Goal: Task Accomplishment & Management: Use online tool/utility

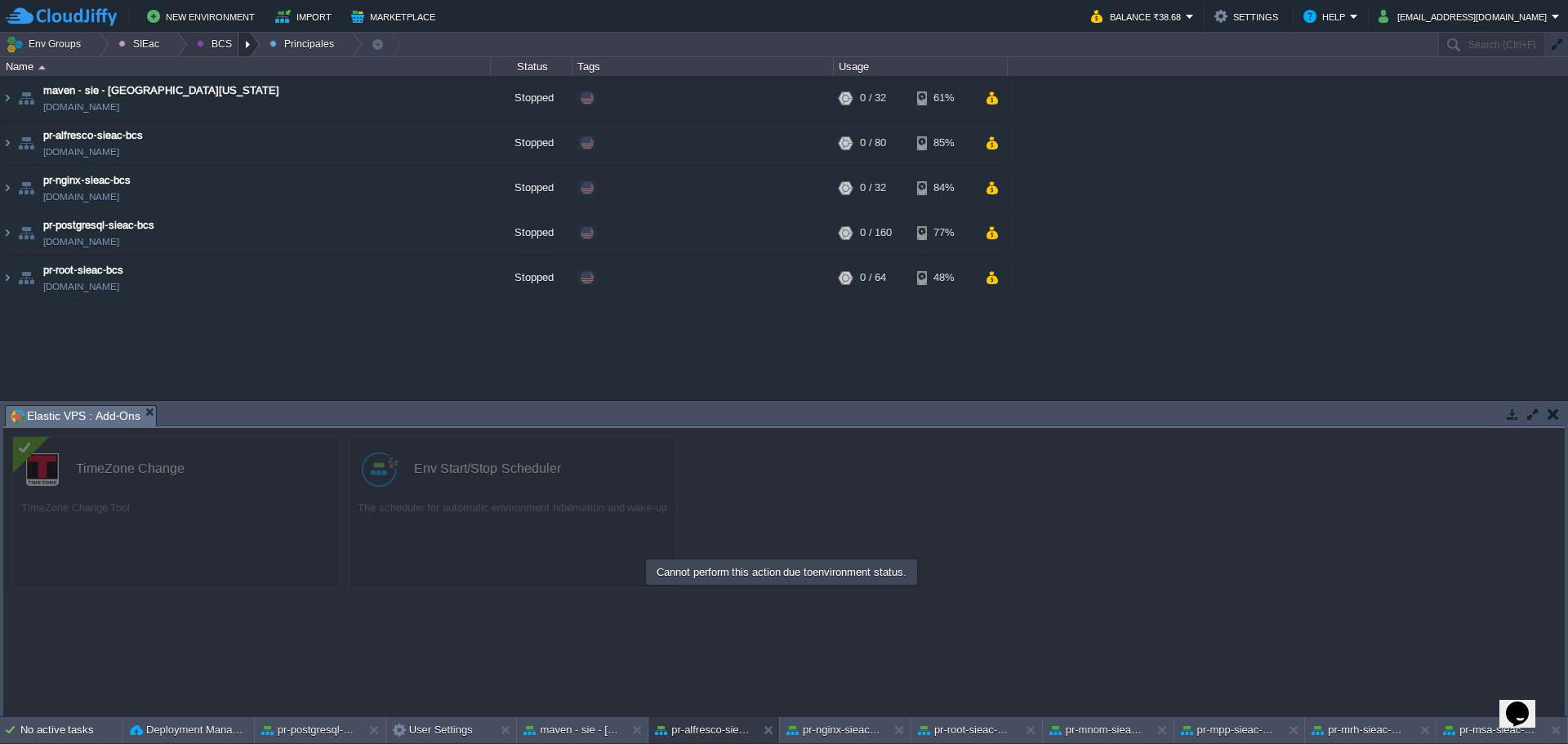
click at [246, 44] on div at bounding box center [249, 44] width 22 height 24
click at [237, 85] on span "Principales" at bounding box center [234, 88] width 52 height 12
click at [448, 241] on td at bounding box center [450, 233] width 25 height 25
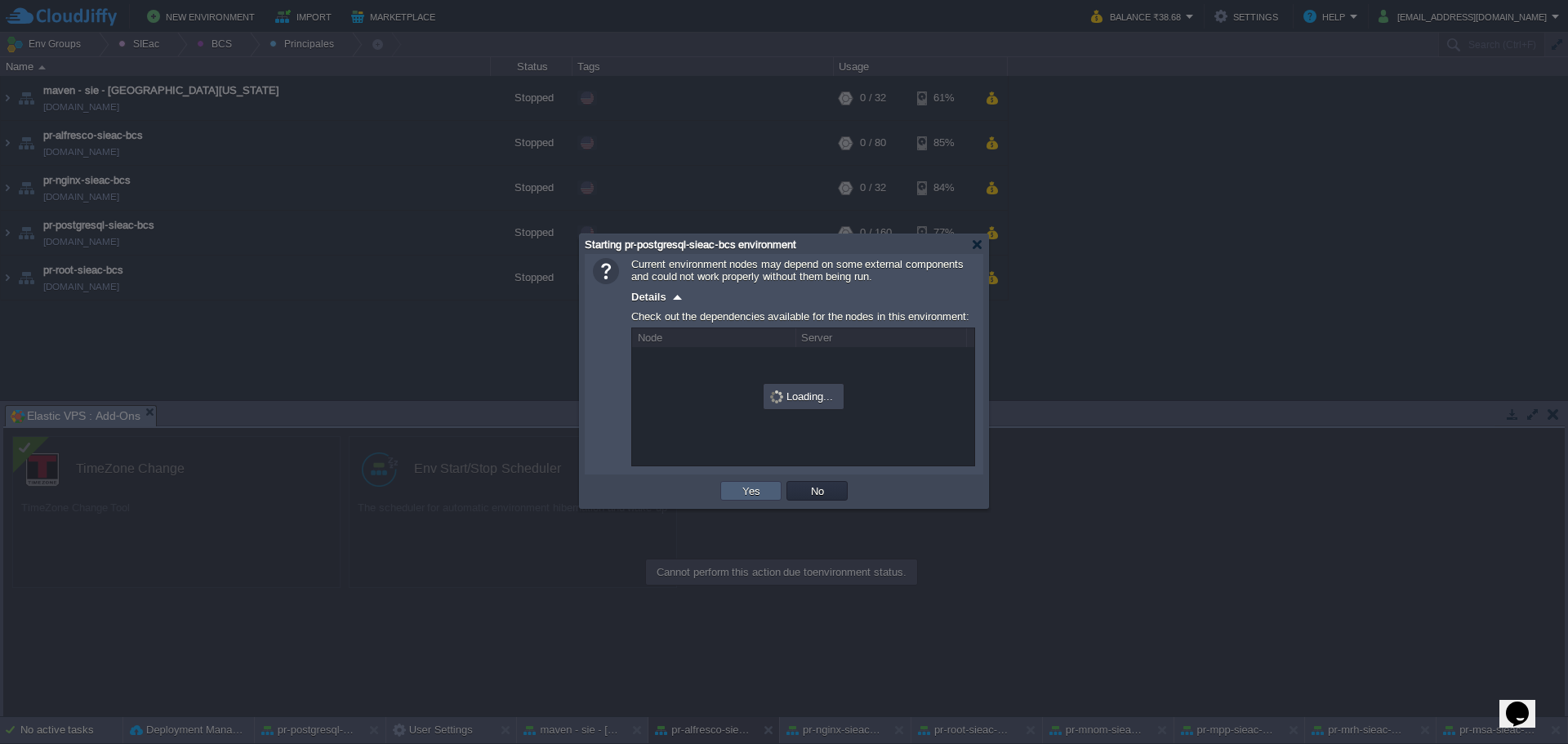
click at [743, 498] on button "Yes" at bounding box center [751, 491] width 28 height 15
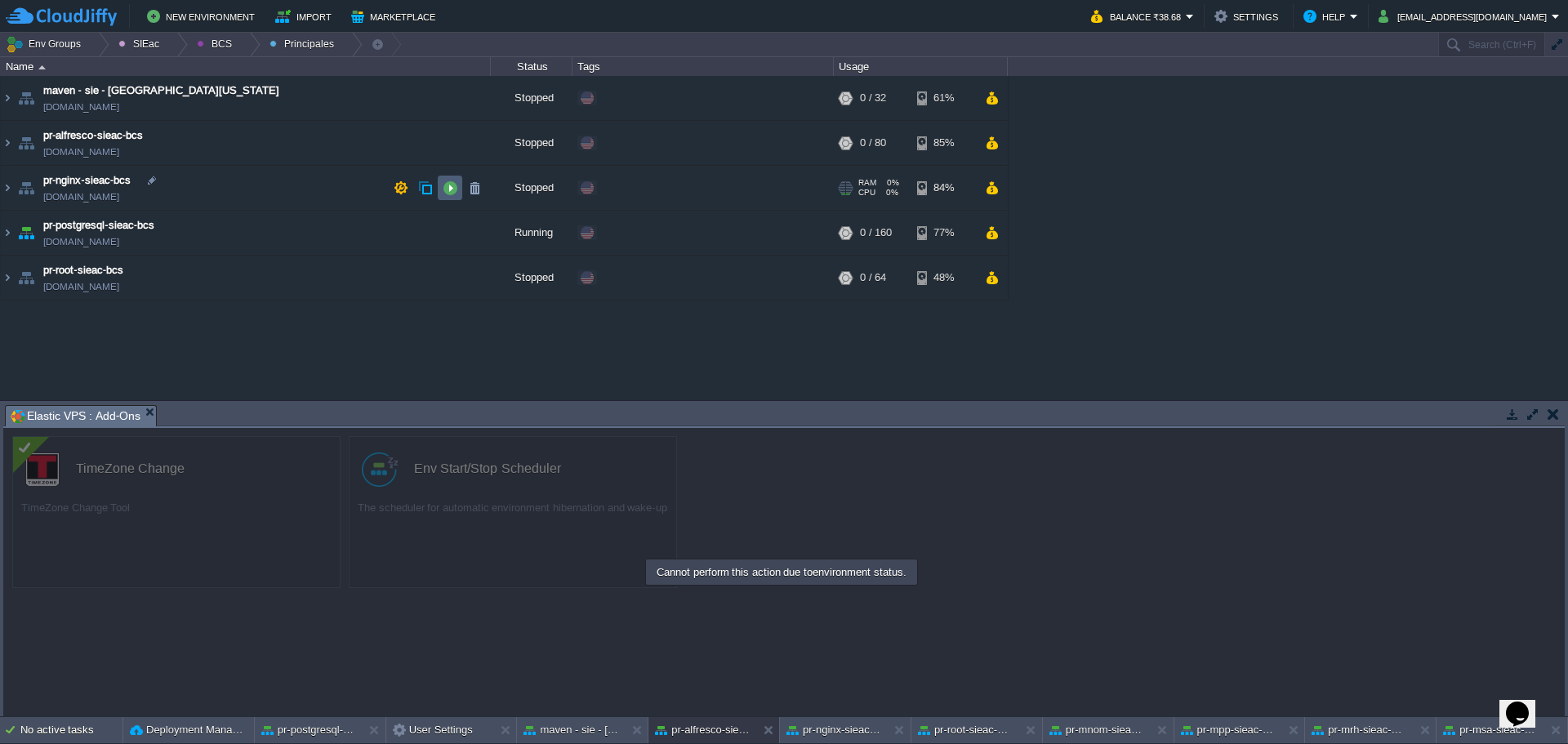
click at [443, 191] on button "button" at bounding box center [450, 188] width 15 height 15
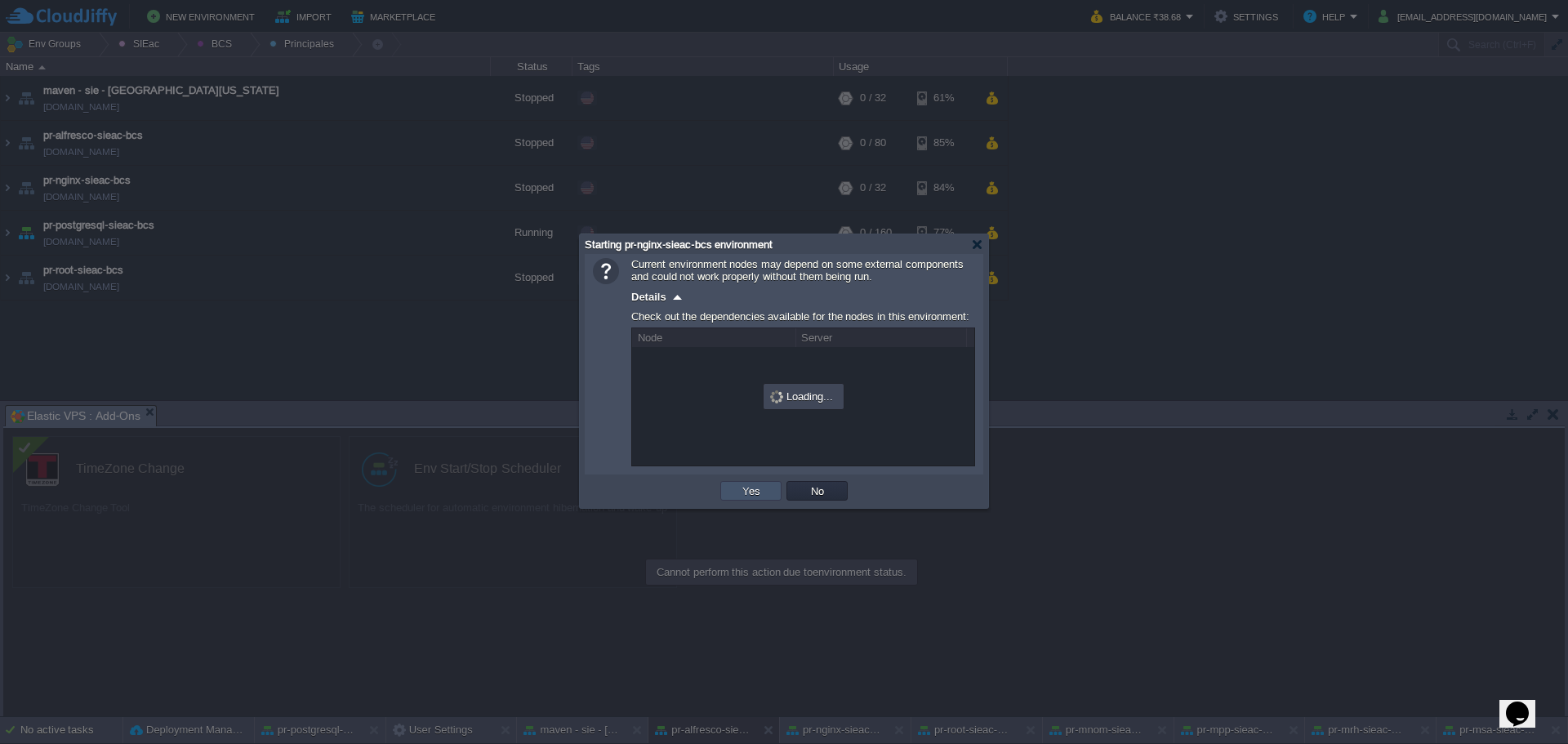
click at [764, 498] on button "Yes" at bounding box center [751, 491] width 28 height 15
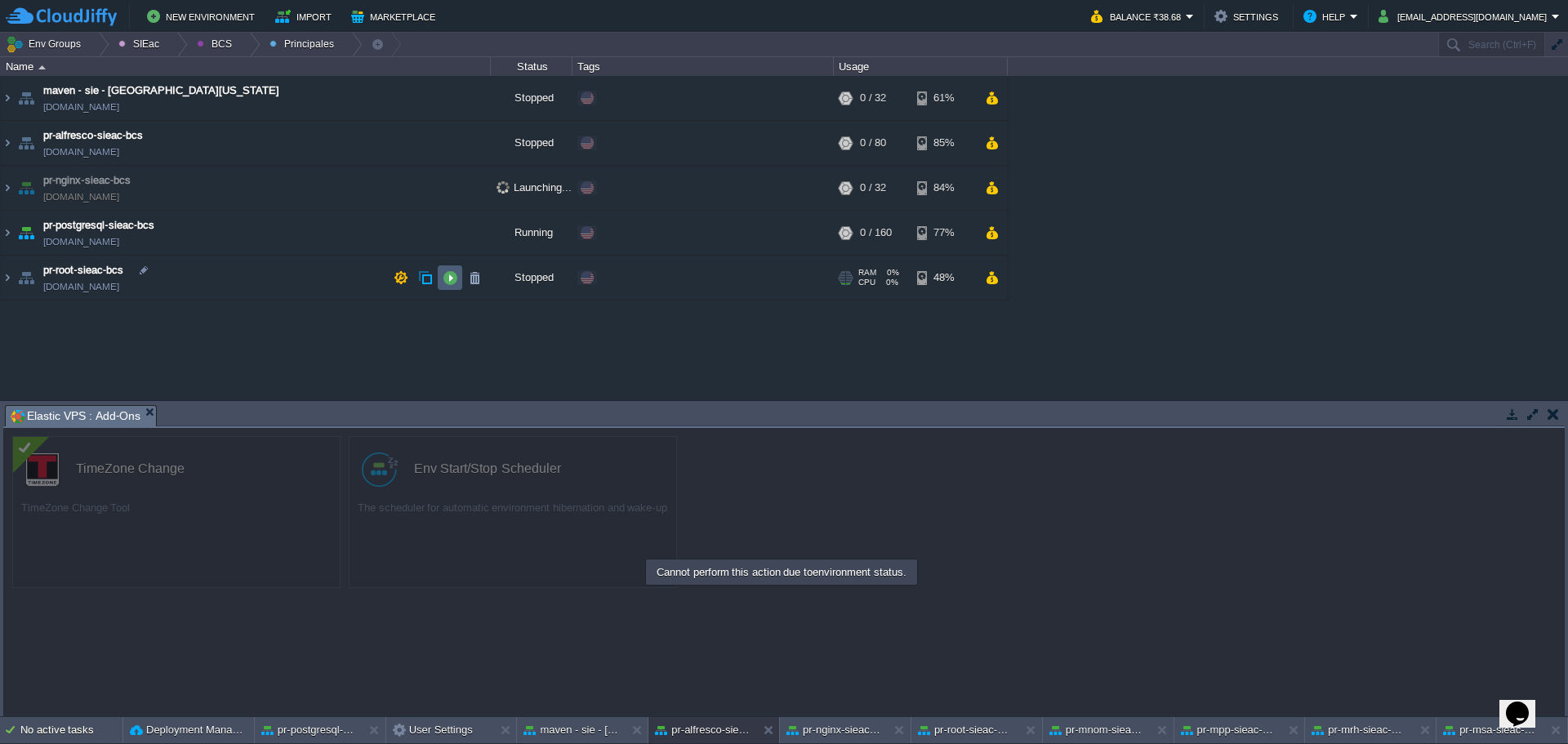
click at [441, 274] on td at bounding box center [450, 278] width 25 height 25
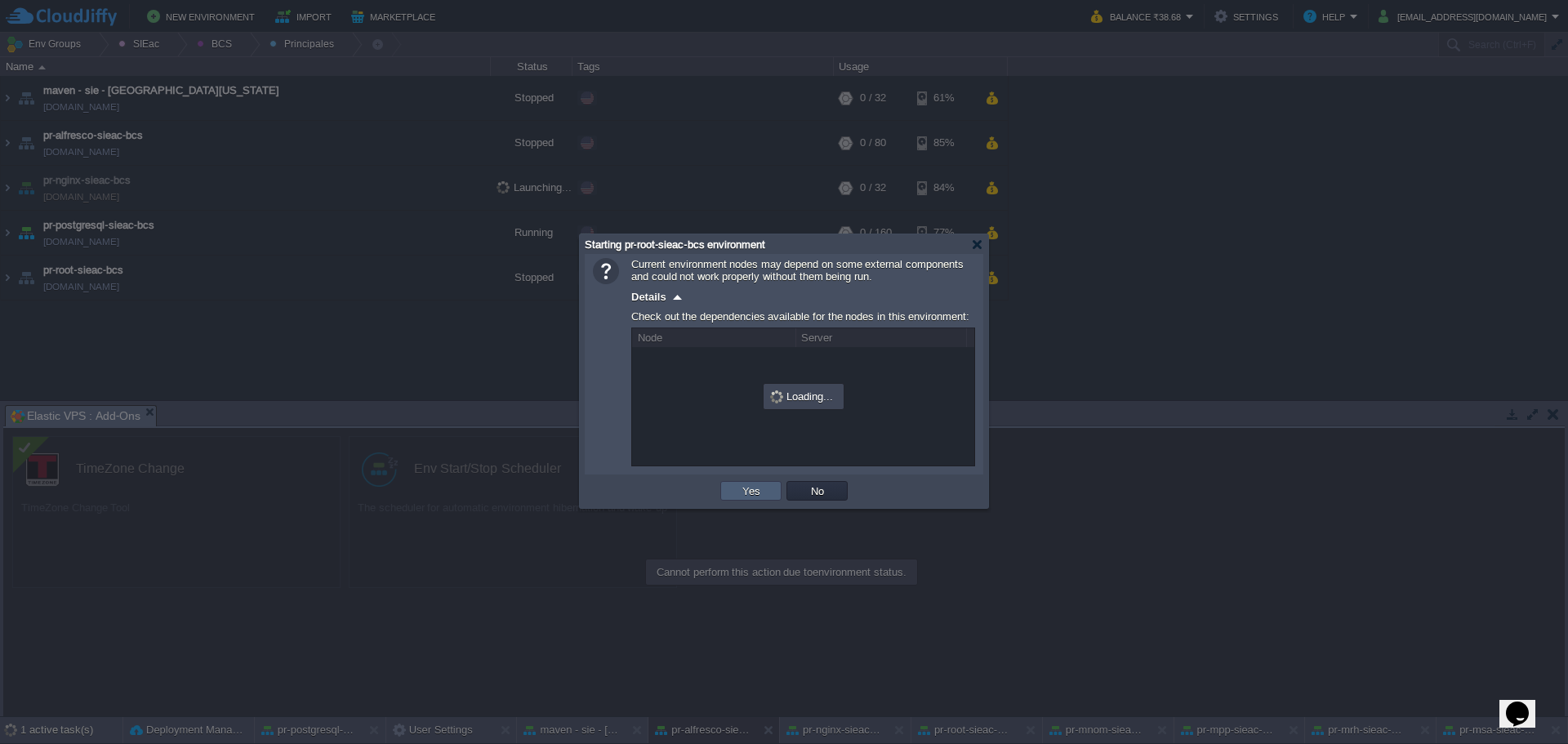
click at [759, 498] on button "Yes" at bounding box center [751, 491] width 28 height 15
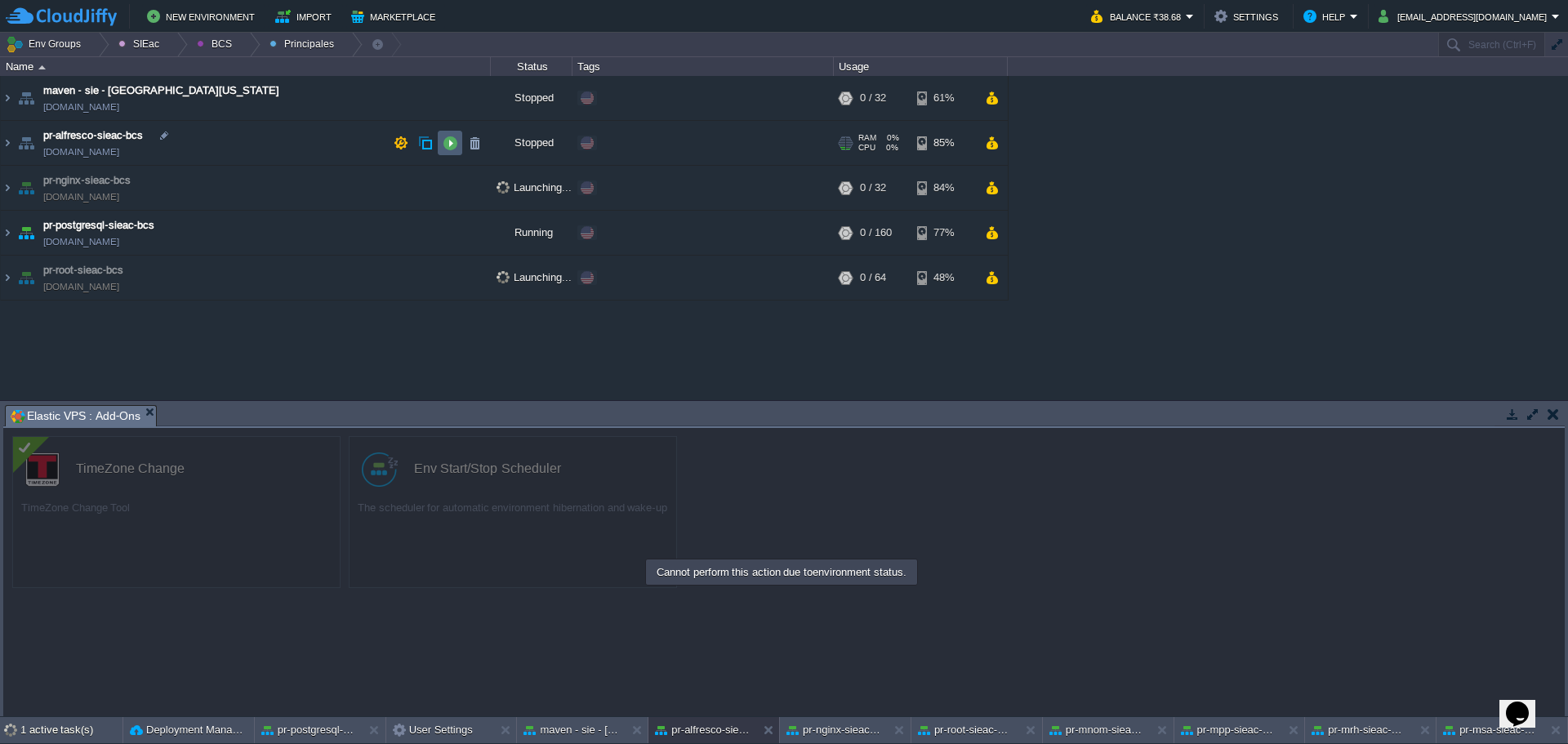
click at [444, 144] on button "button" at bounding box center [450, 143] width 15 height 15
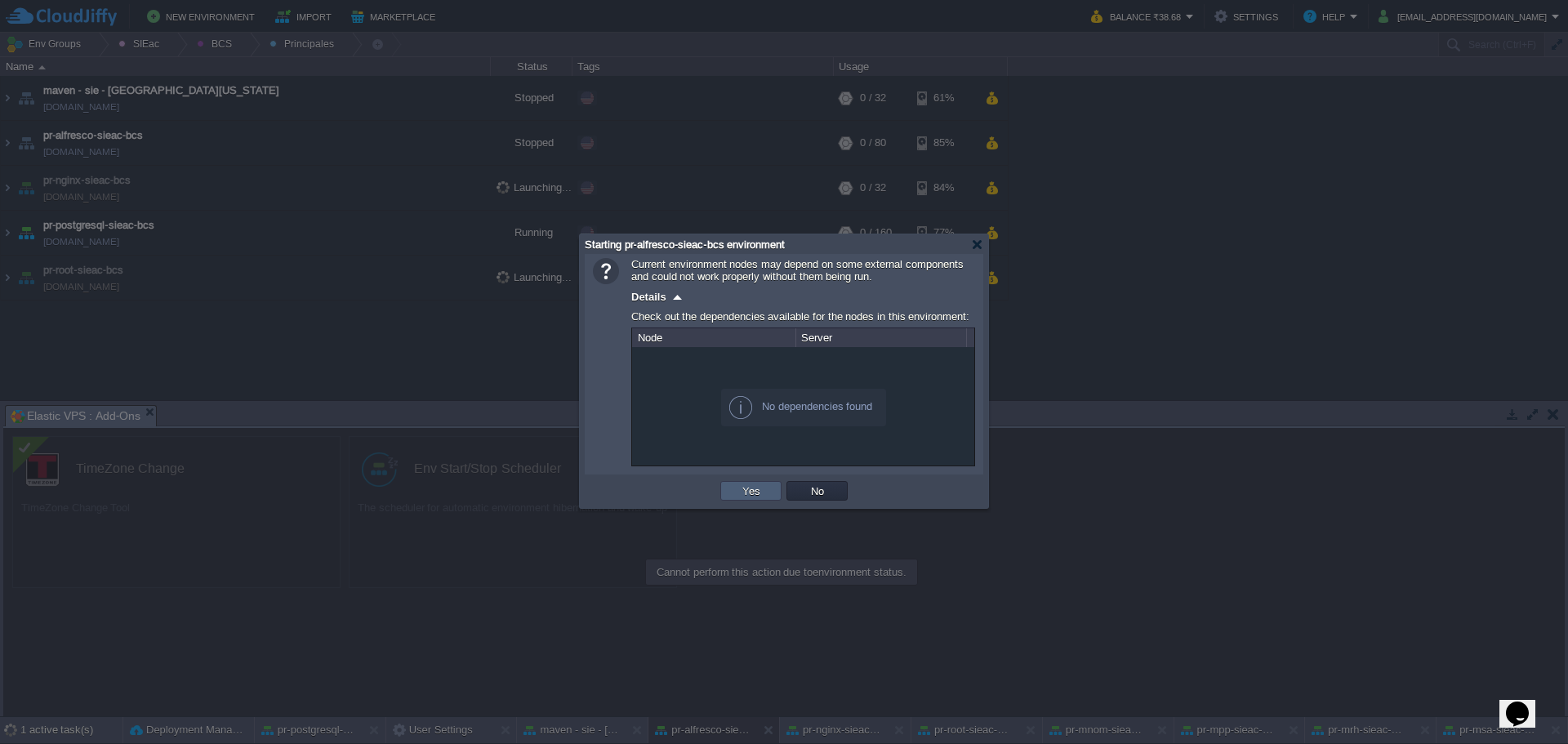
click at [760, 492] on button "Yes" at bounding box center [751, 491] width 28 height 15
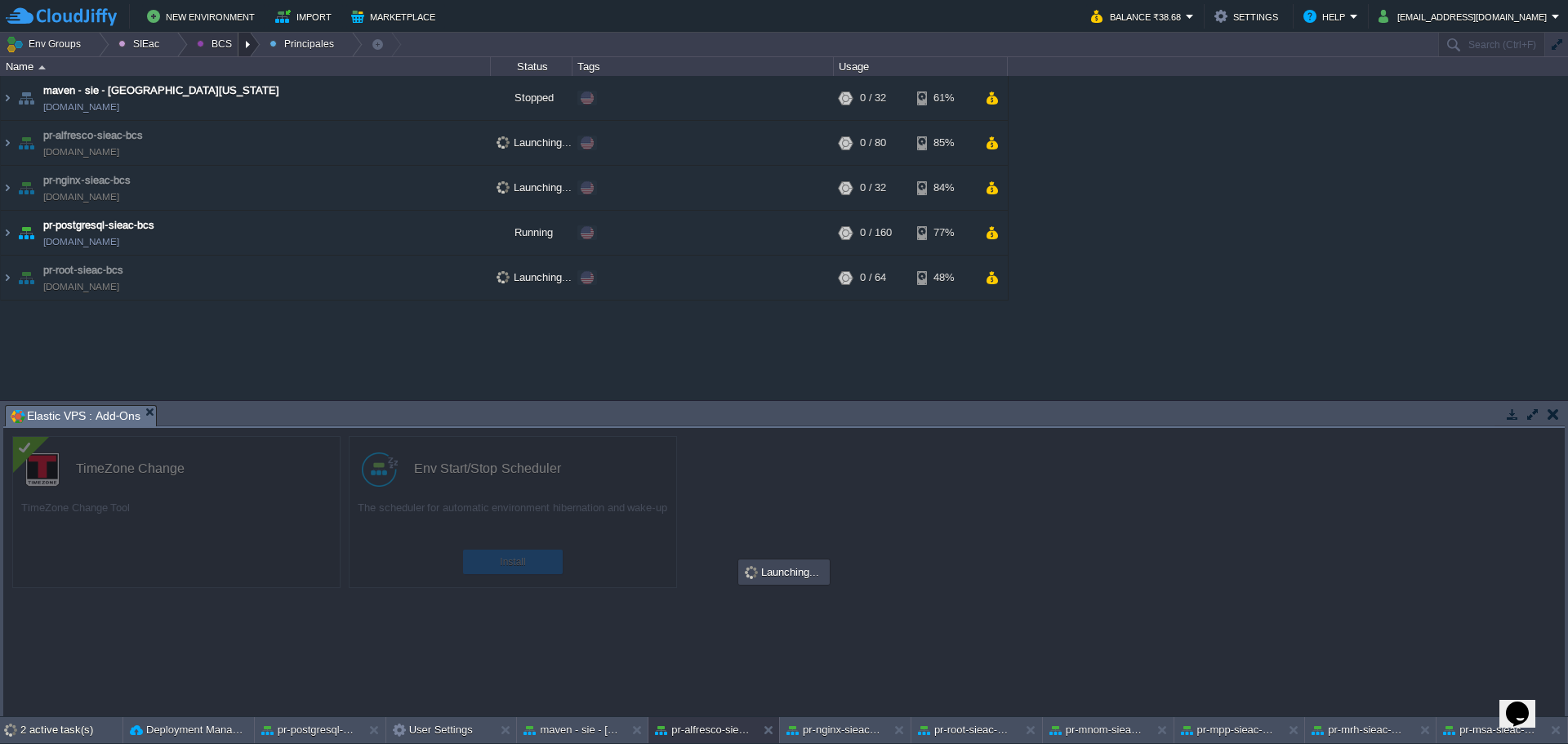
click at [241, 41] on div at bounding box center [249, 44] width 22 height 24
click at [227, 67] on span "Ambientes" at bounding box center [233, 68] width 50 height 12
click at [445, 105] on button "button" at bounding box center [450, 98] width 15 height 15
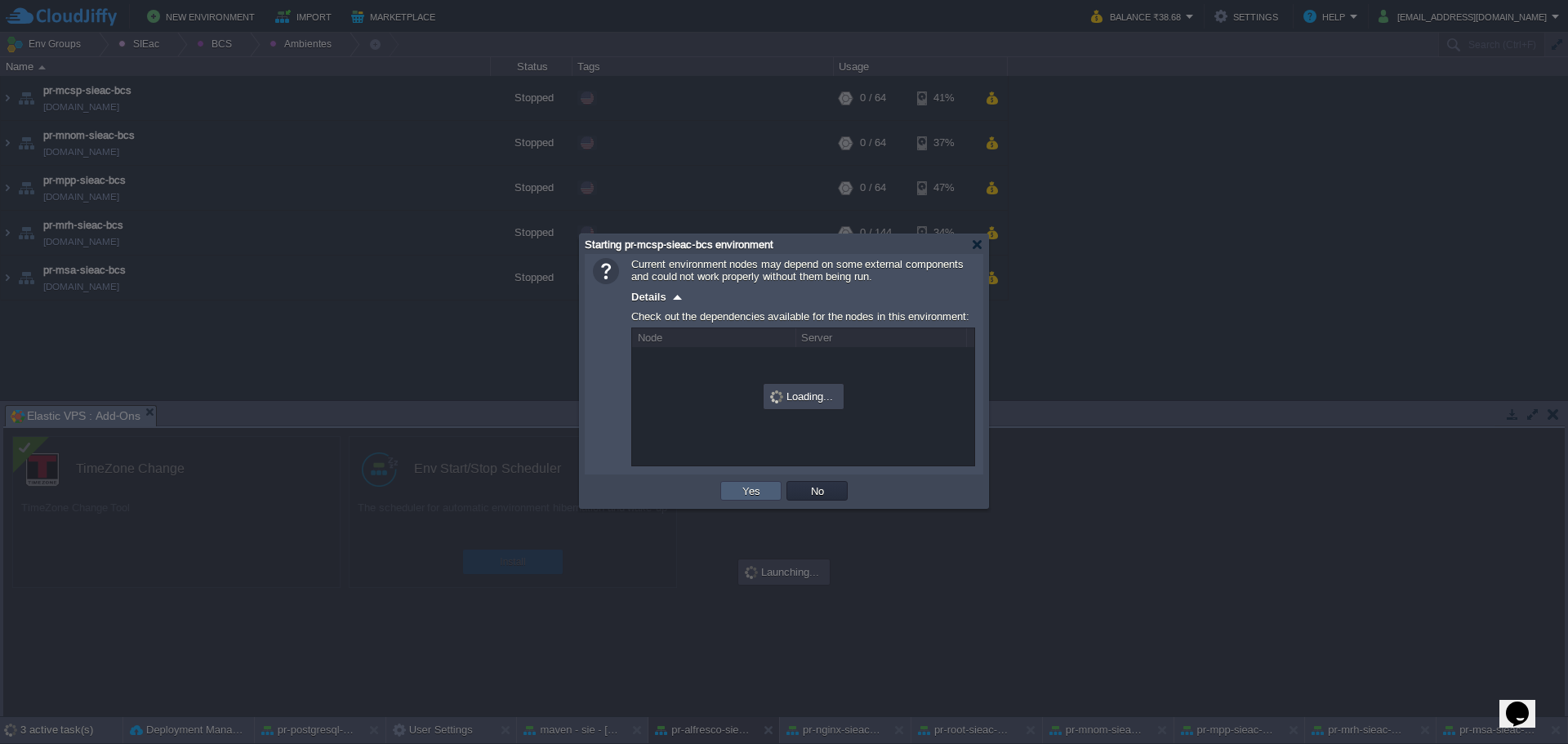
click at [758, 498] on button "Yes" at bounding box center [751, 491] width 28 height 15
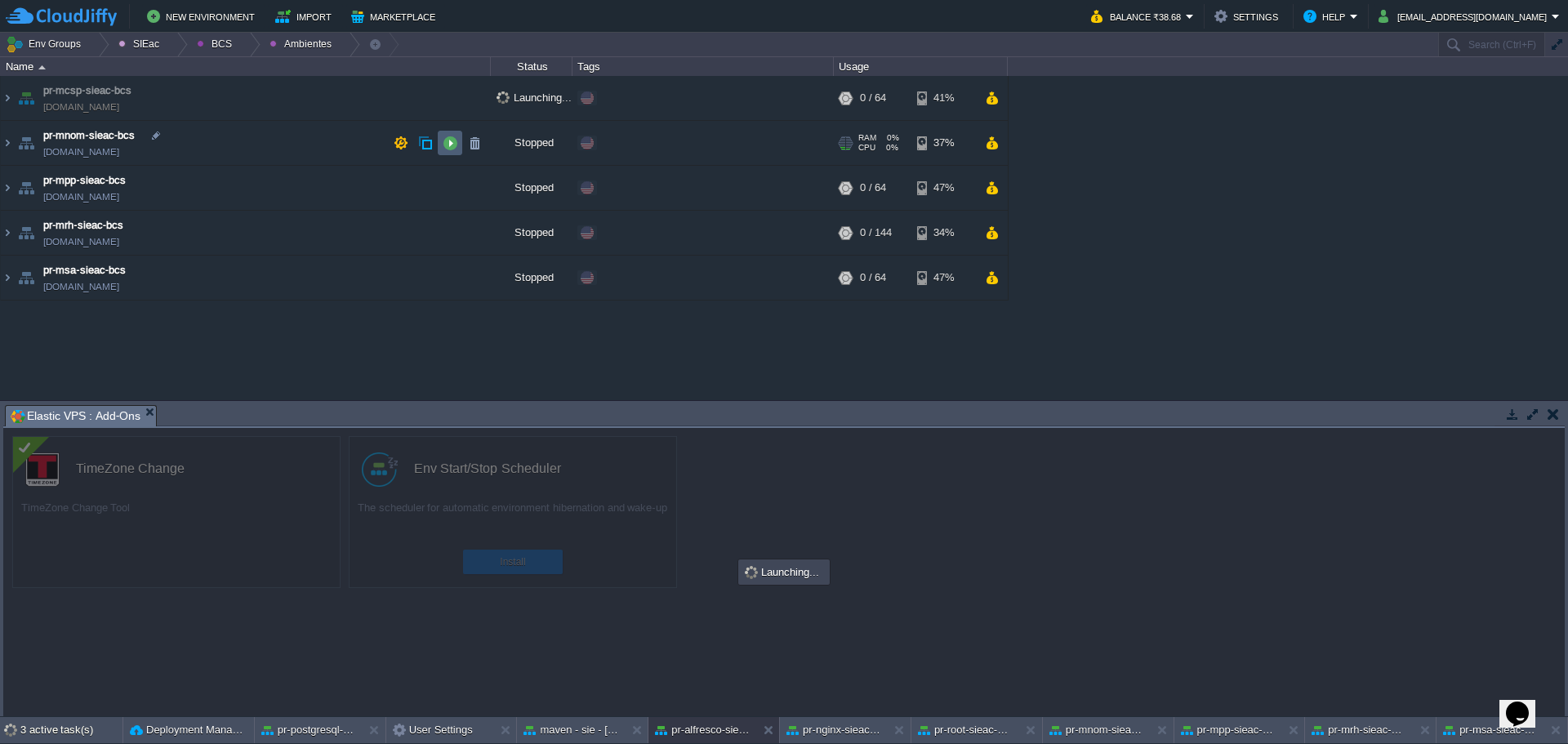
click at [458, 145] on td at bounding box center [450, 143] width 25 height 25
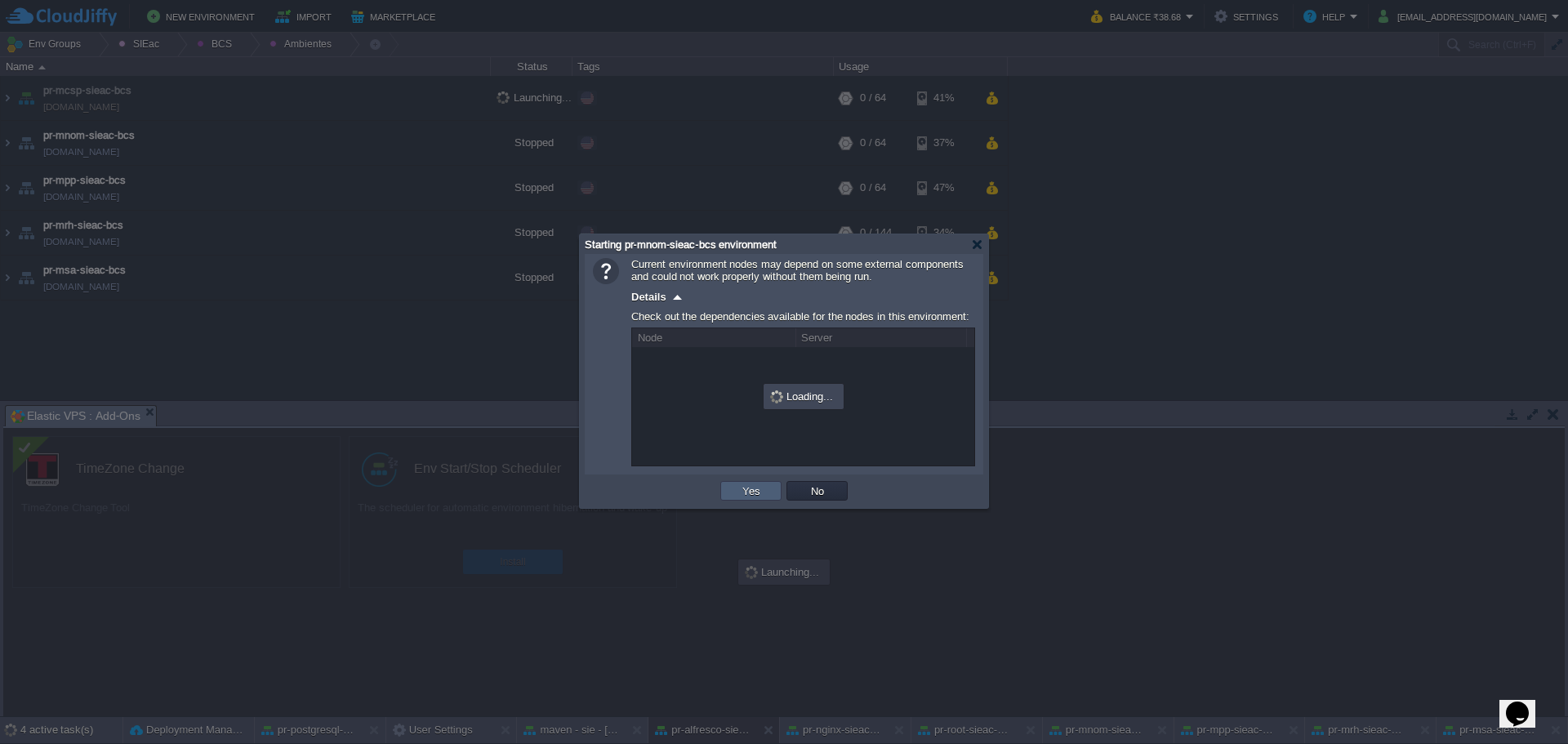
click at [728, 498] on td "Yes" at bounding box center [751, 491] width 61 height 20
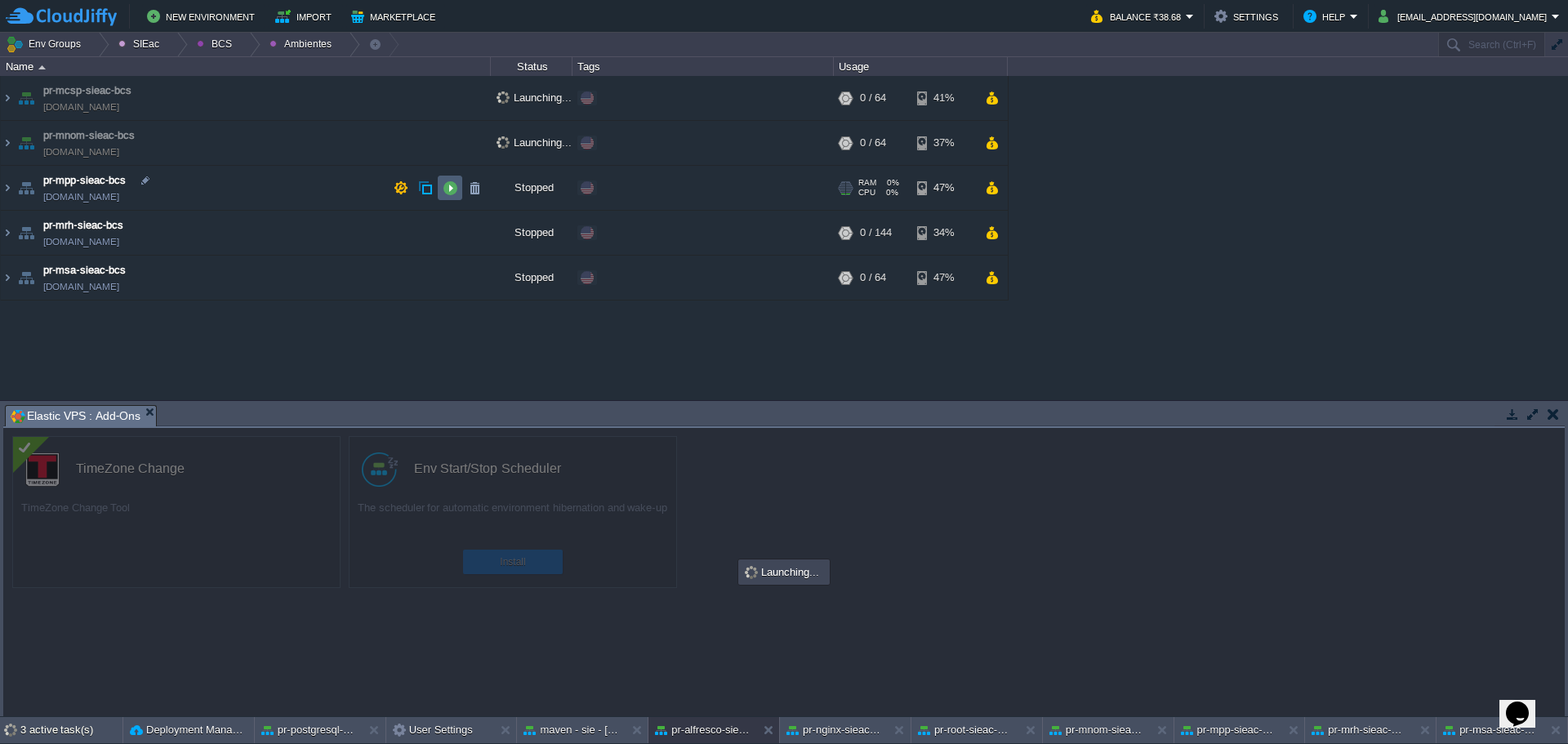
click at [453, 187] on button "button" at bounding box center [450, 188] width 15 height 15
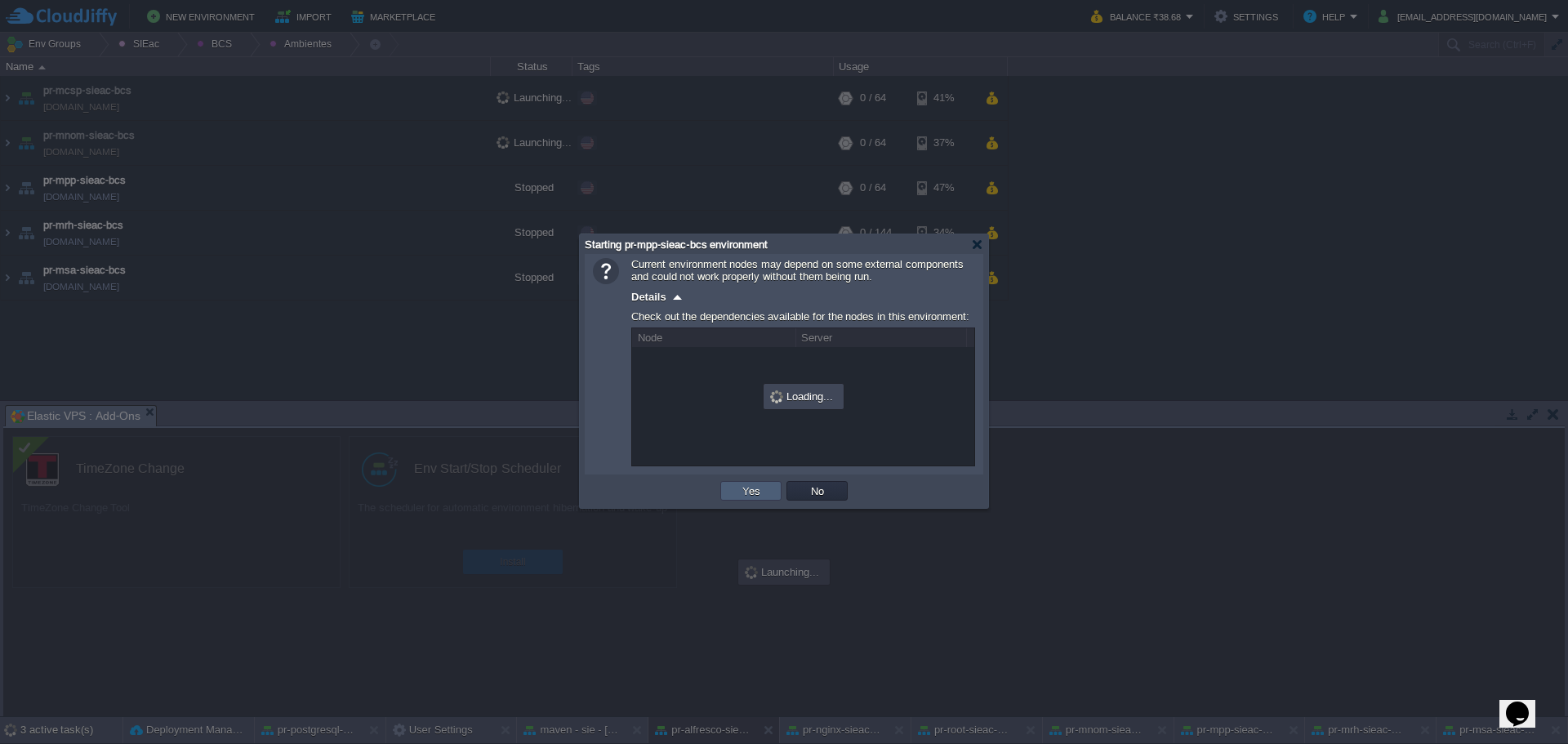
click at [744, 492] on button "Yes" at bounding box center [751, 491] width 28 height 15
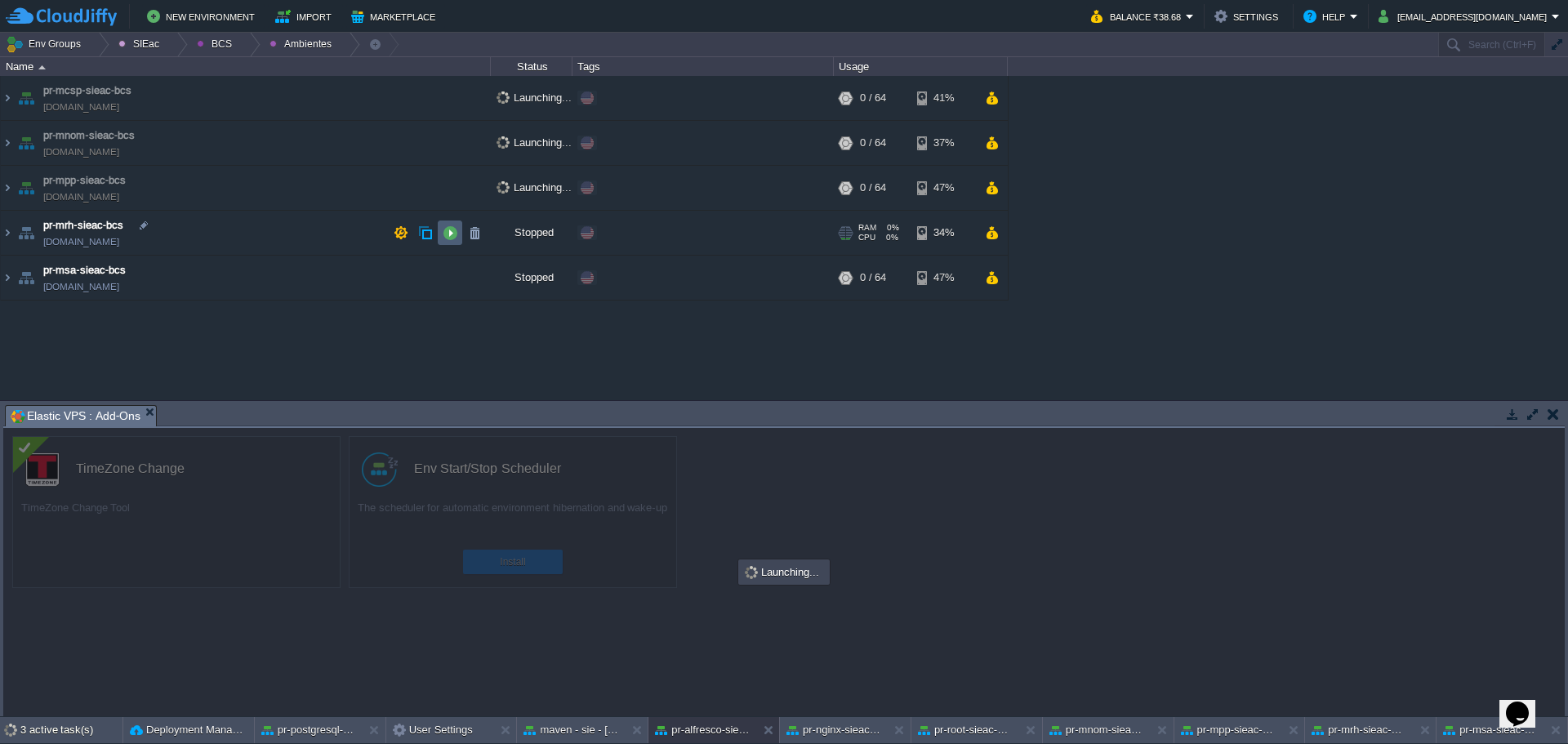
click at [449, 234] on button "button" at bounding box center [450, 233] width 15 height 15
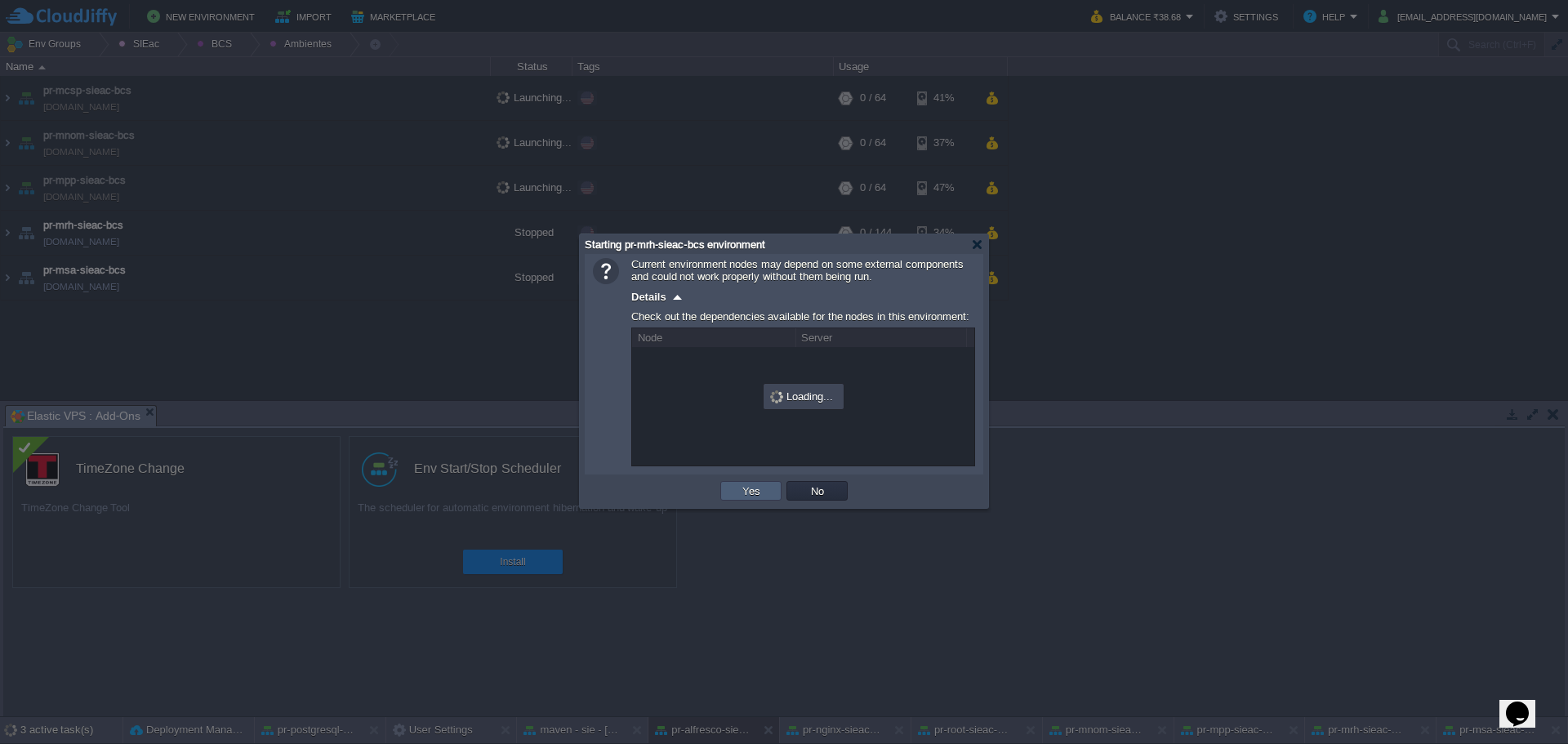
click at [720, 489] on td "Yes" at bounding box center [751, 491] width 61 height 20
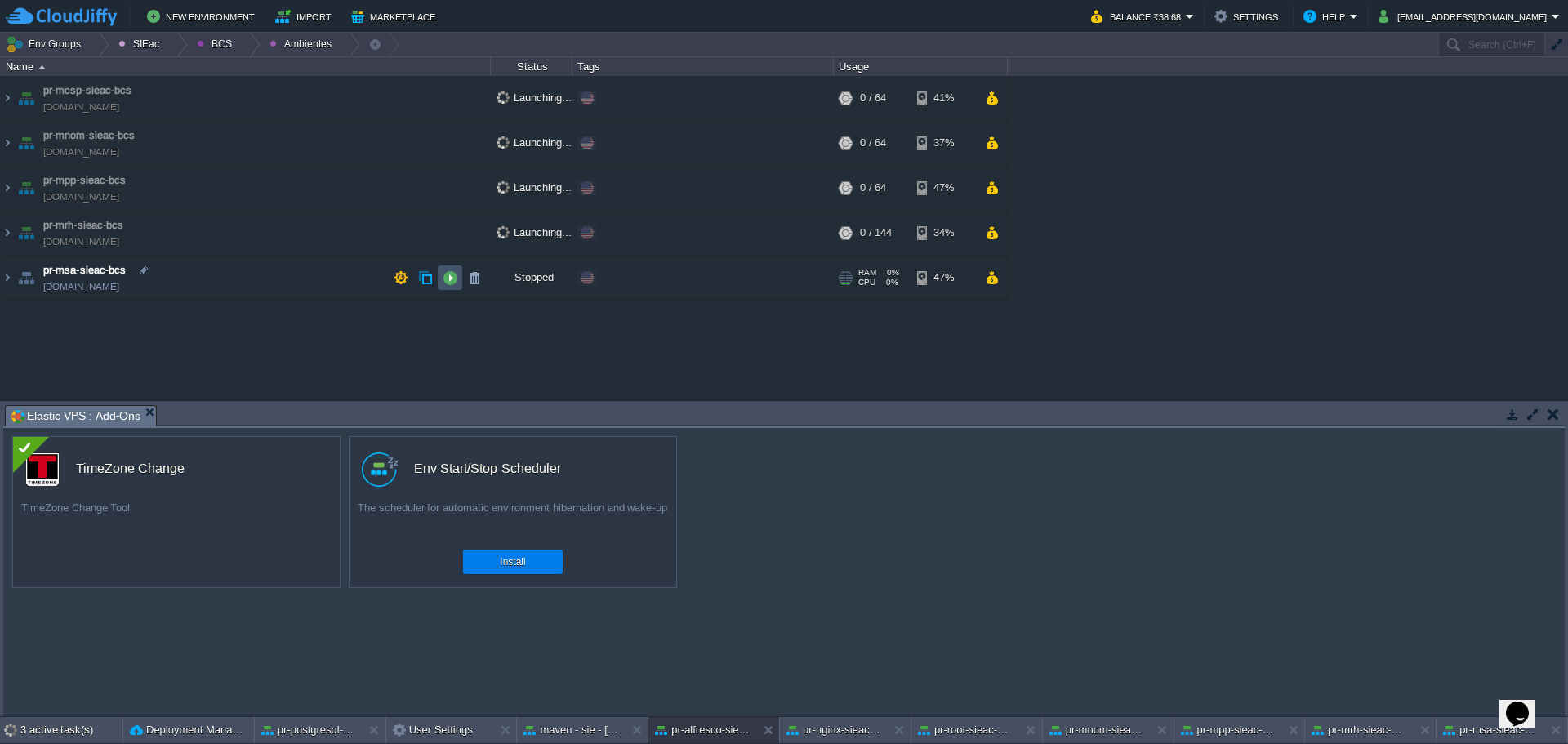
click at [452, 274] on button "button" at bounding box center [450, 278] width 15 height 15
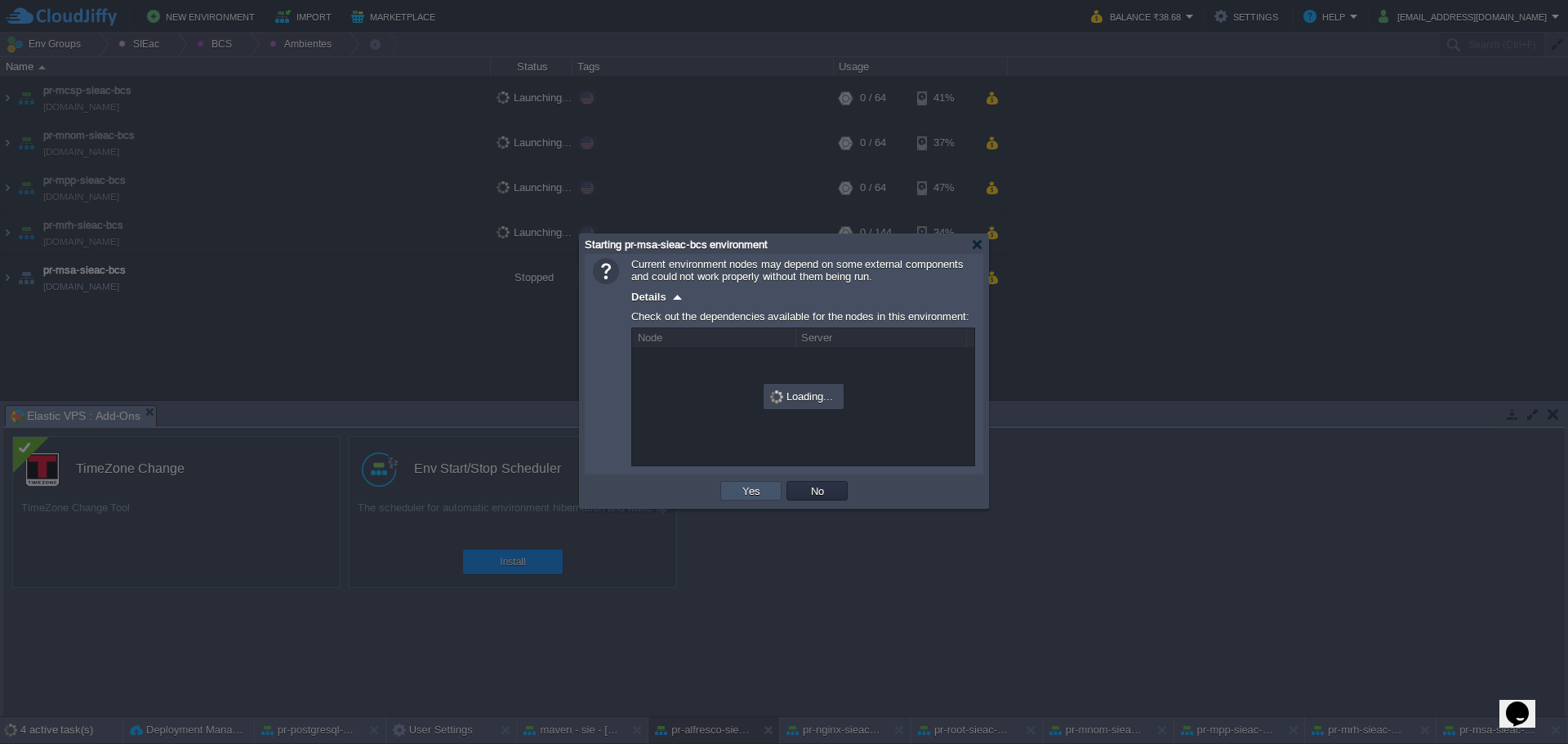
click at [747, 498] on button "Yes" at bounding box center [751, 491] width 28 height 15
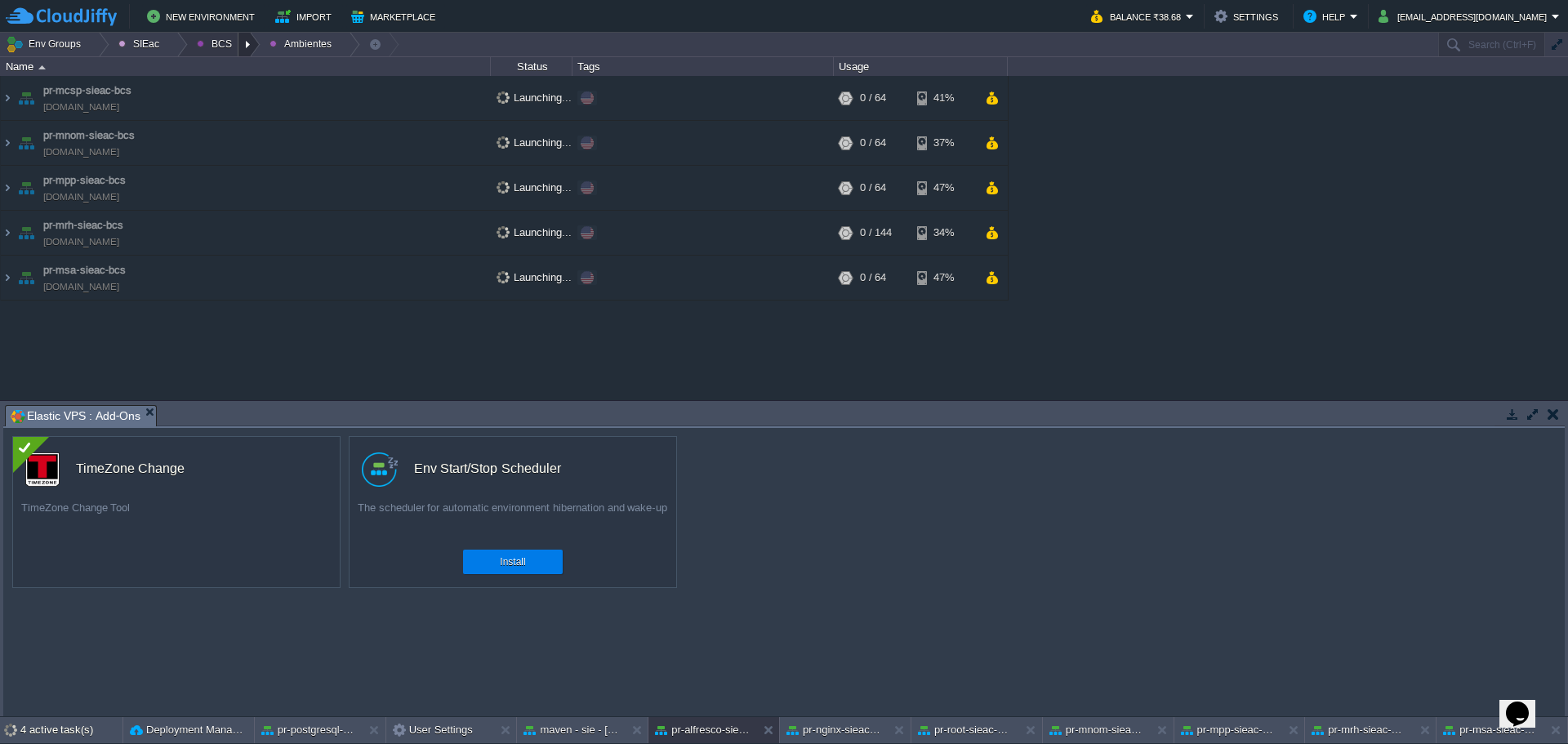
click at [238, 41] on div at bounding box center [249, 44] width 22 height 24
click at [236, 63] on span "Ambientes" at bounding box center [233, 68] width 50 height 12
drag, startPoint x: 234, startPoint y: 37, endPoint x: 241, endPoint y: 48, distance: 13.0
click at [238, 37] on div at bounding box center [249, 44] width 22 height 24
click at [243, 81] on link "Principales" at bounding box center [232, 89] width 91 height 18
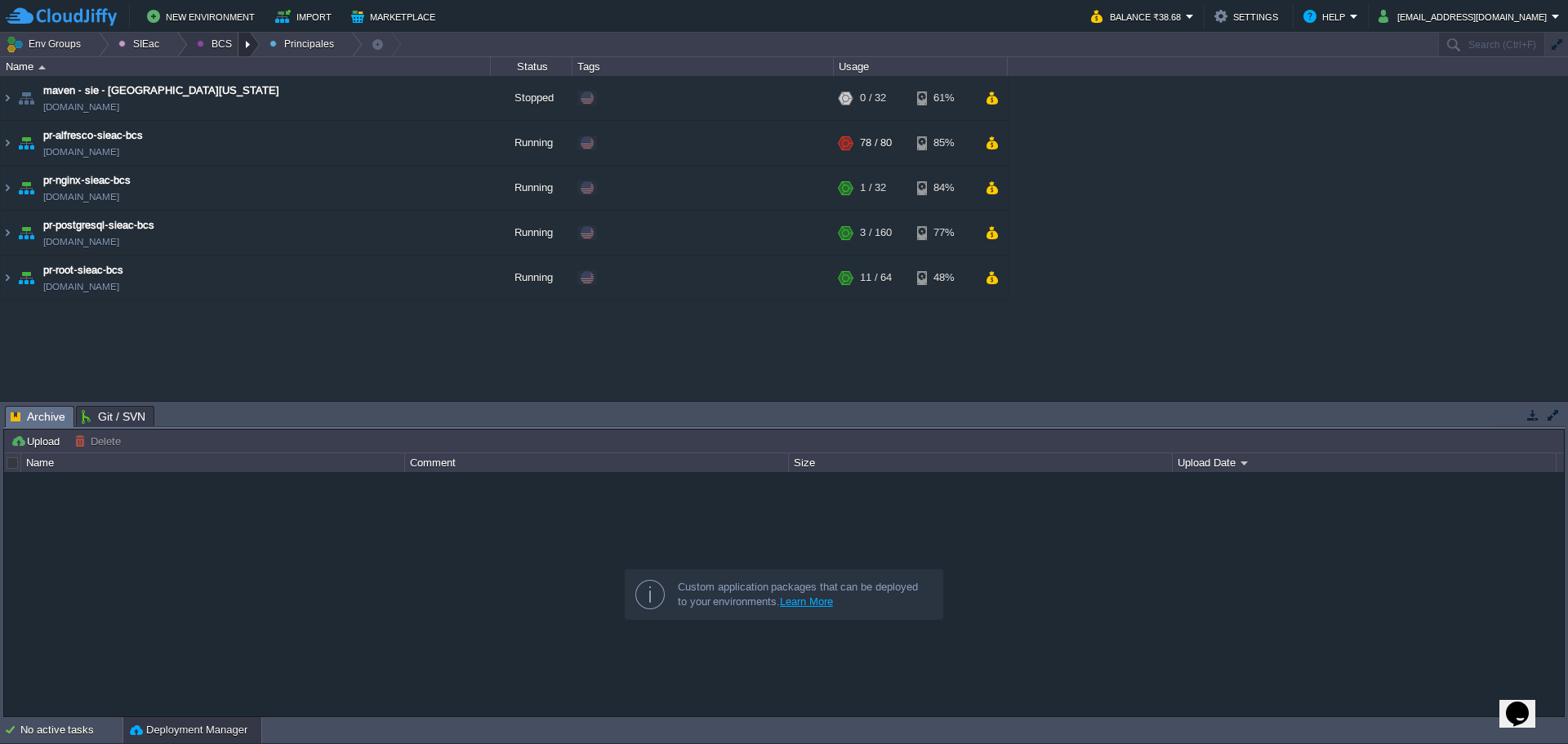
click at [245, 48] on div at bounding box center [249, 44] width 22 height 24
click at [254, 82] on link "Principales" at bounding box center [232, 89] width 91 height 18
click at [213, 139] on td "pr-alfresco-sieac-bcs pr-alfresco-sieac.w1-us.cloudjiffy.net" at bounding box center [246, 143] width 490 height 45
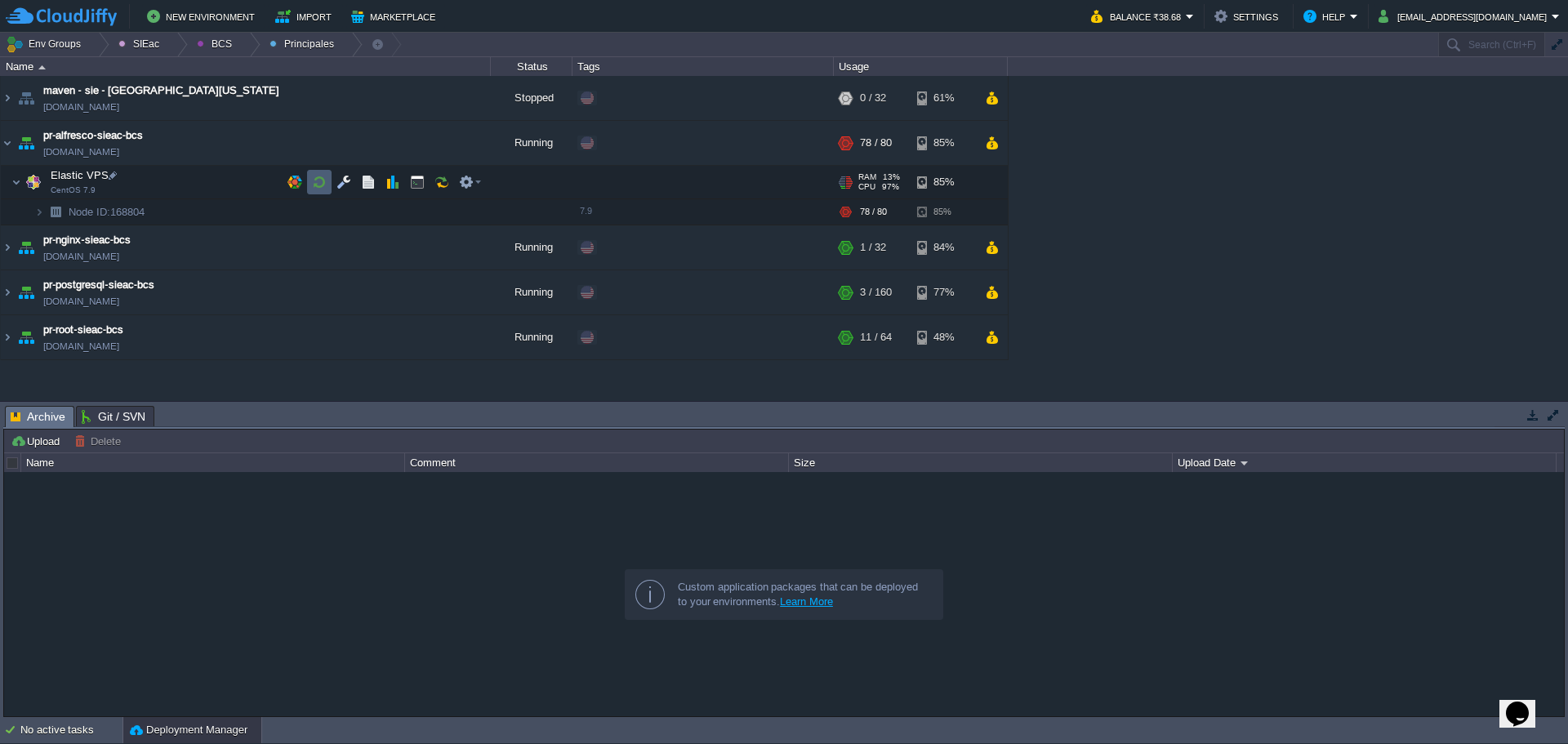
click at [319, 189] on button "button" at bounding box center [320, 182] width 15 height 15
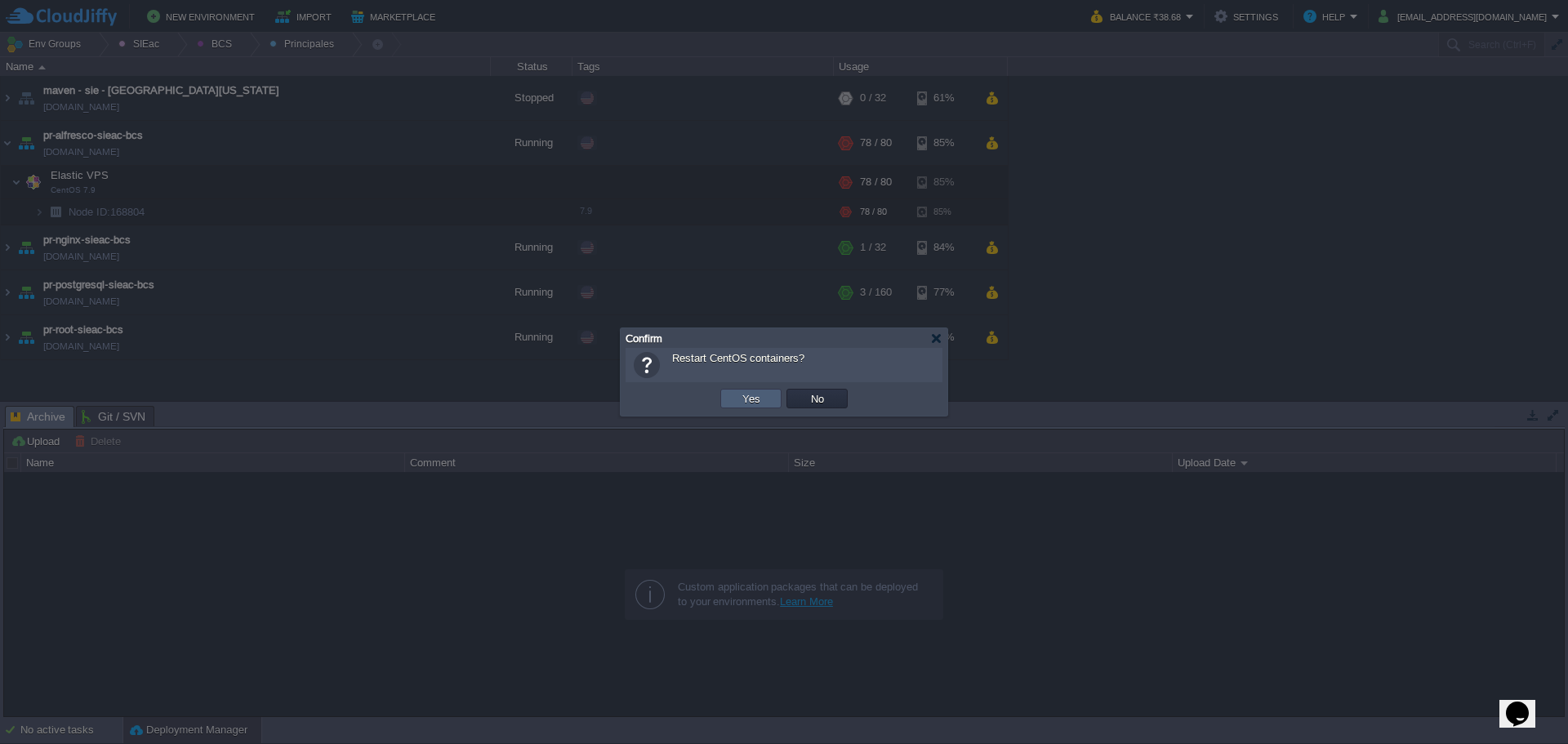
click at [768, 396] on td "Yes" at bounding box center [751, 399] width 61 height 20
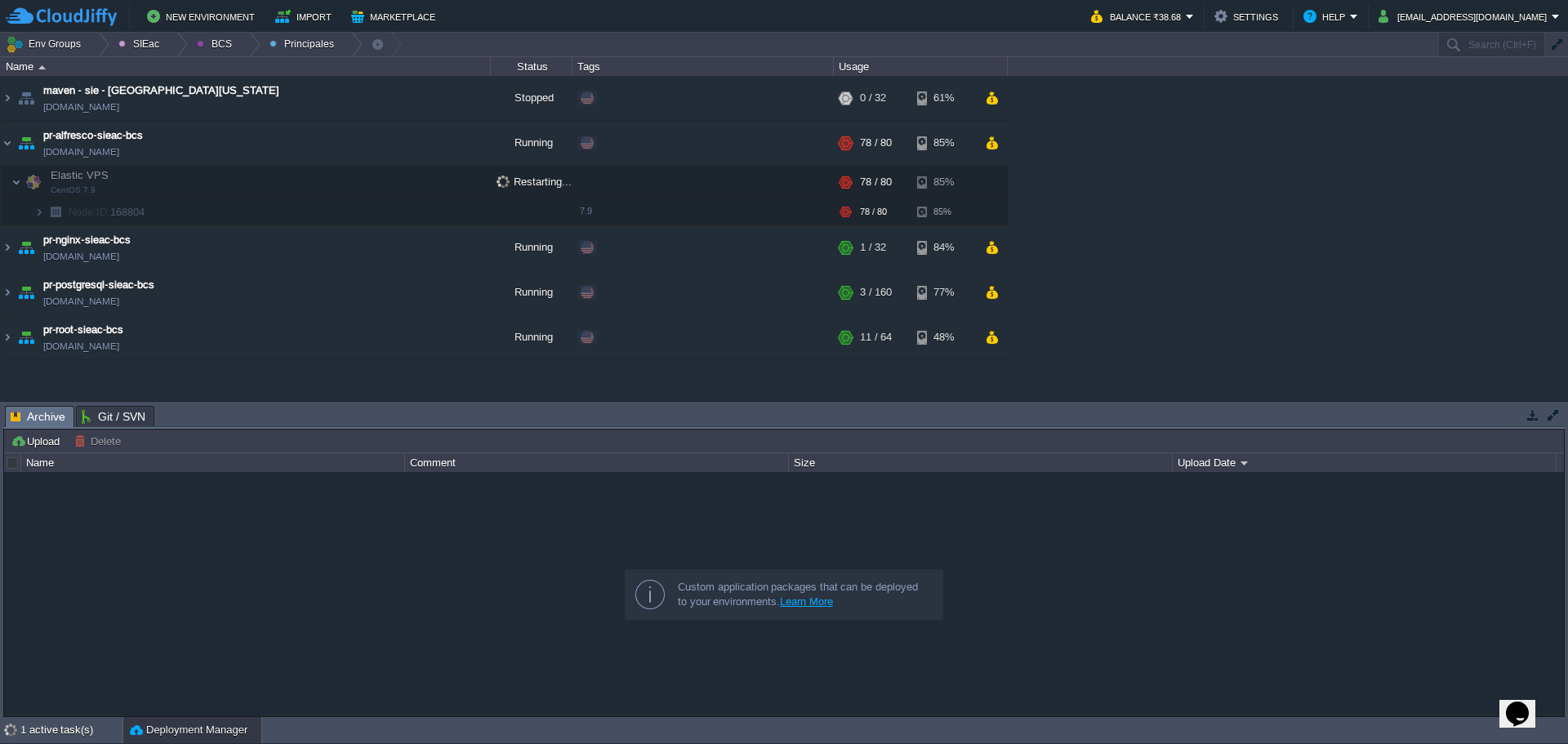
click at [1396, 264] on div "maven - sie - baja california maven-rgedu.w1-us.cloudjiffy.net Stopped Edit RAM…" at bounding box center [784, 238] width 1568 height 325
